Goal: Navigation & Orientation: Find specific page/section

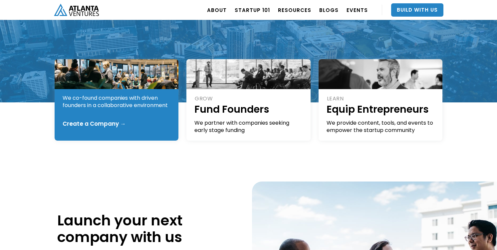
scroll to position [128, 0]
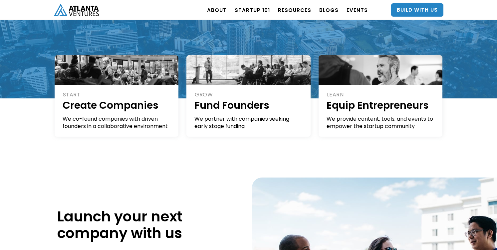
click at [16, 143] on div "START Create Companies We co-found companies with driven founders in a collabor…" at bounding box center [248, 127] width 497 height 57
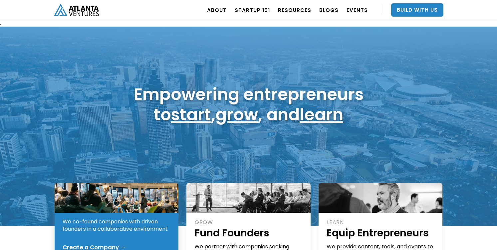
scroll to position [3, 0]
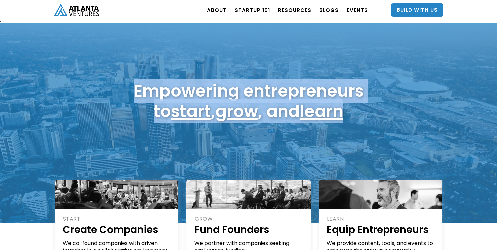
drag, startPoint x: 134, startPoint y: 92, endPoint x: 252, endPoint y: 127, distance: 122.7
click at [252, 127] on div "Empowering entrepreneurs to start , grow , and learn" at bounding box center [248, 123] width 497 height 200
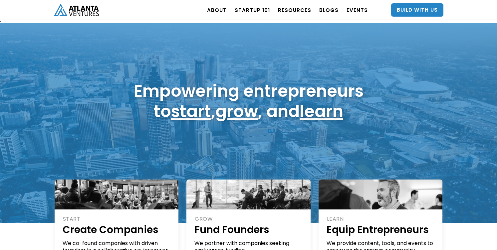
click at [281, 112] on h1 "Empowering entrepreneurs to start , grow , and learn" at bounding box center [249, 101] width 230 height 41
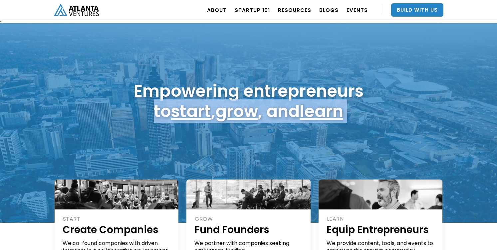
click at [281, 112] on h1 "Empowering entrepreneurs to start , grow , and learn" at bounding box center [249, 101] width 230 height 41
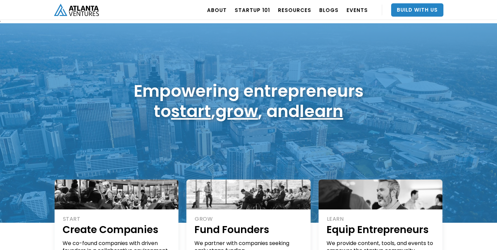
click at [267, 90] on h1 "Empowering entrepreneurs to start , grow , and learn" at bounding box center [249, 101] width 230 height 41
click at [165, 11] on div "ABOUT OUR STORY TEAM Job Board PORTFOLIO Startup 101 RESOURCES TOOLS STORIES NE…" at bounding box center [248, 10] width 389 height 20
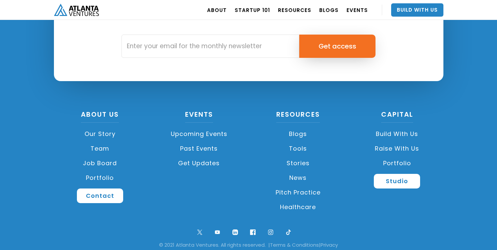
scroll to position [1602, 0]
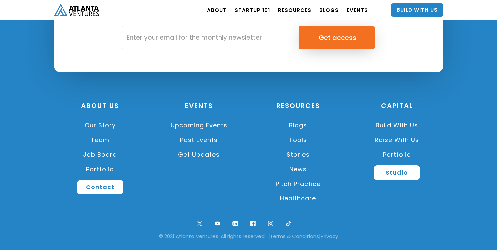
click at [104, 167] on link "Portfolio" at bounding box center [100, 169] width 93 height 15
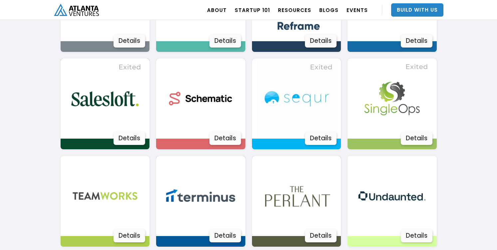
scroll to position [1114, 0]
